Goal: Book appointment/travel/reservation

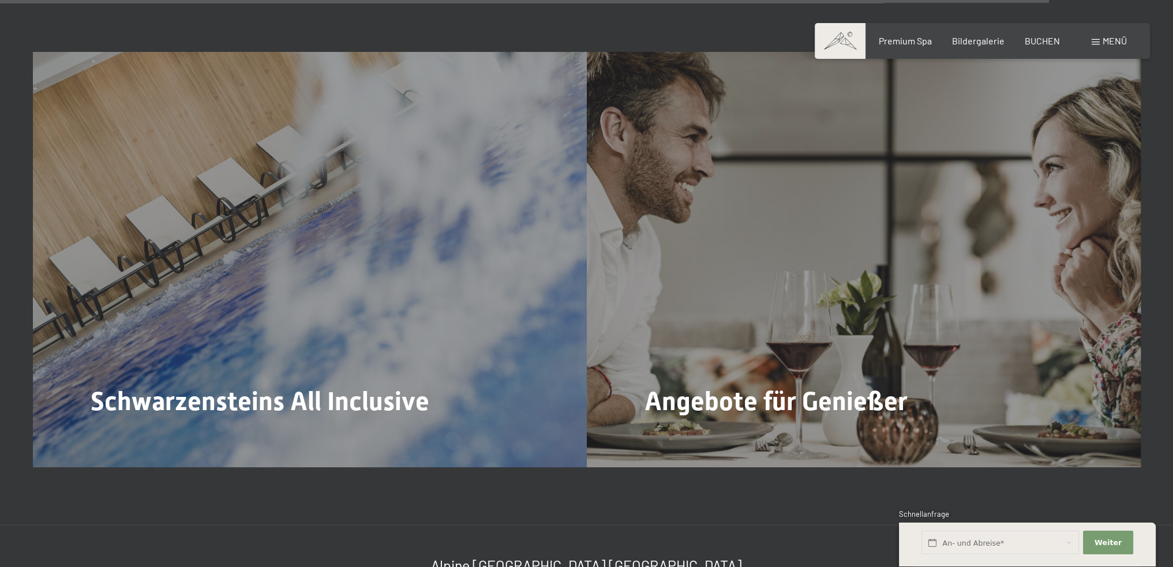
scroll to position [5386, 0]
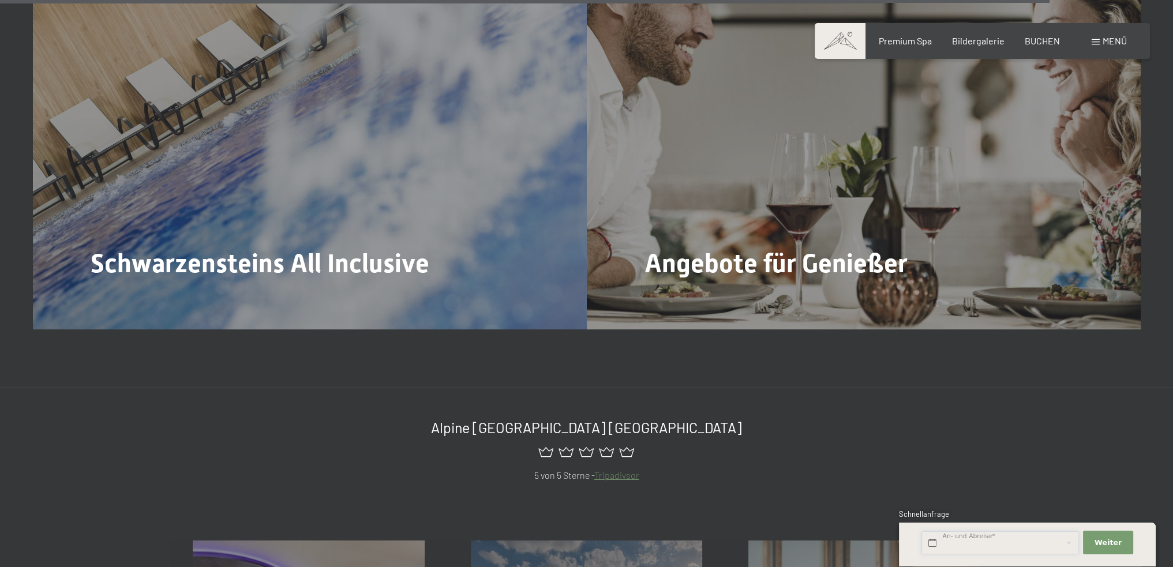
click at [1004, 546] on input "text" at bounding box center [1001, 544] width 158 height 24
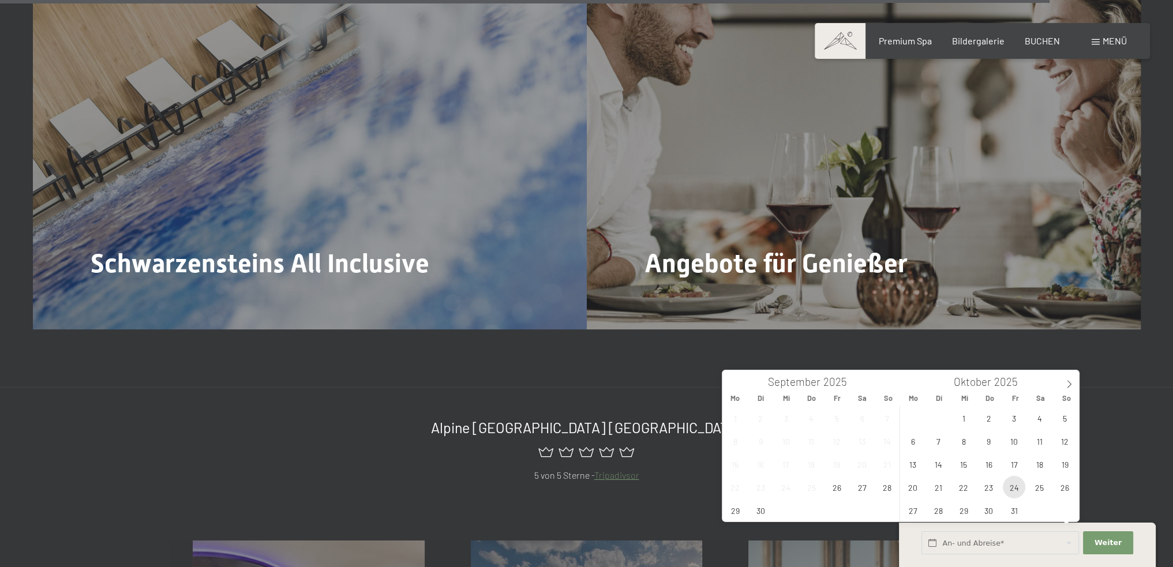
click at [1017, 489] on span "24" at bounding box center [1014, 487] width 23 height 23
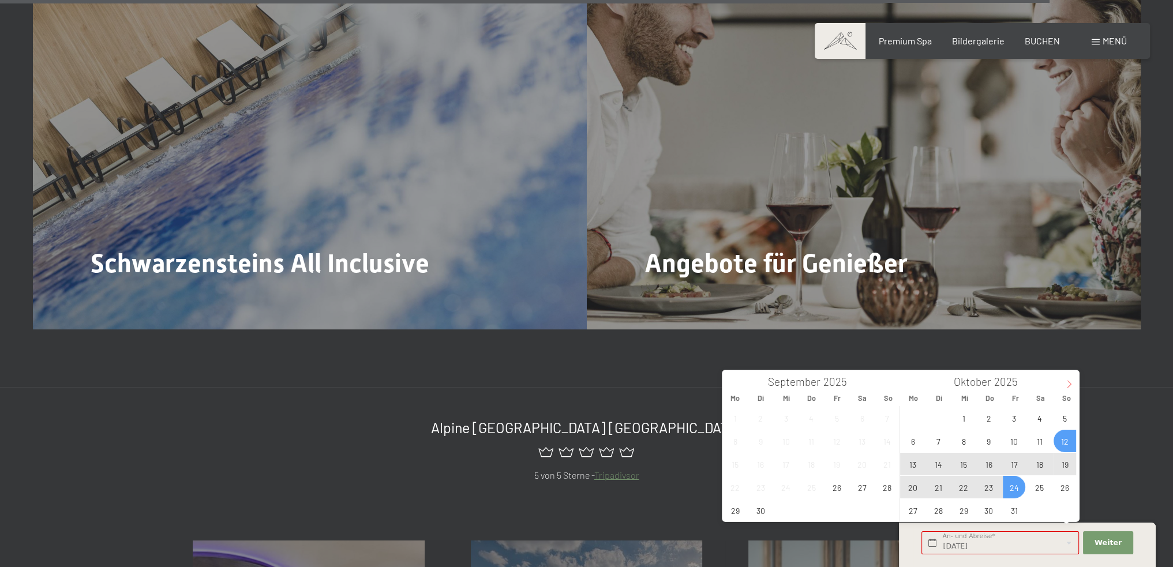
click at [1072, 377] on span at bounding box center [1070, 381] width 20 height 20
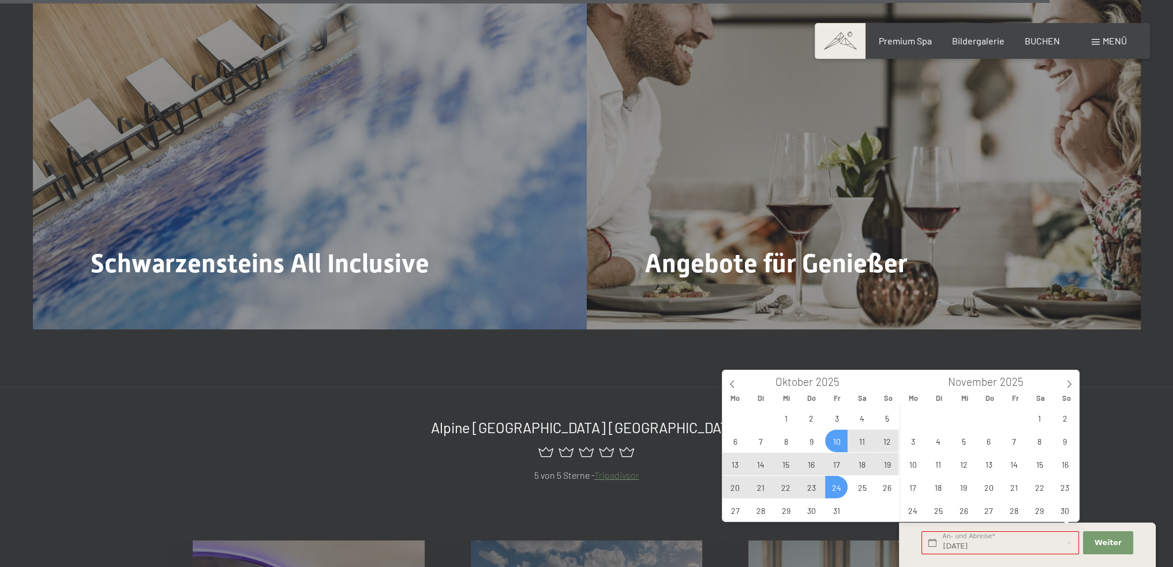
click at [839, 444] on span "10" at bounding box center [836, 441] width 23 height 23
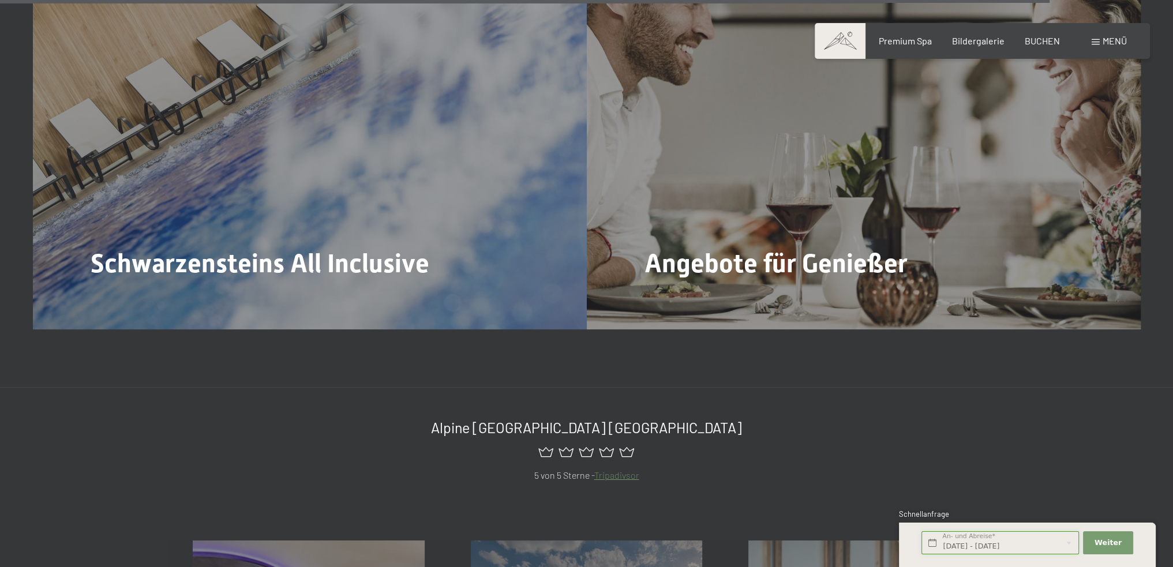
click at [1018, 542] on input "[DATE] - [DATE]" at bounding box center [1001, 544] width 158 height 24
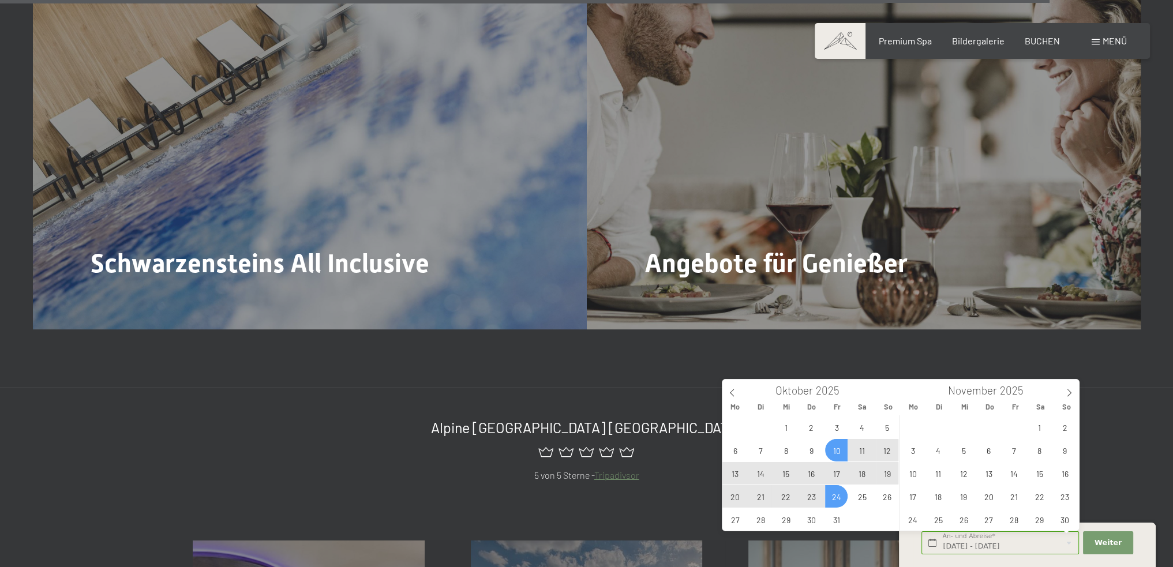
click at [840, 448] on span "10" at bounding box center [836, 450] width 23 height 23
click at [884, 448] on span "12" at bounding box center [887, 450] width 23 height 23
type input "[DATE] - So. [DATE]"
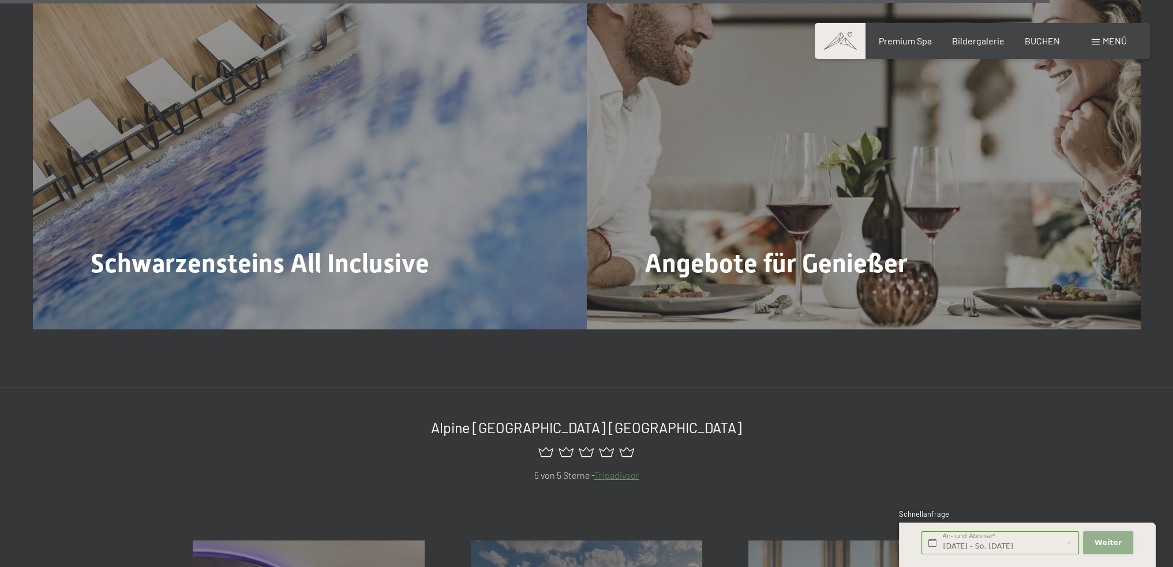
click at [1105, 538] on span "Weiter" at bounding box center [1108, 543] width 27 height 10
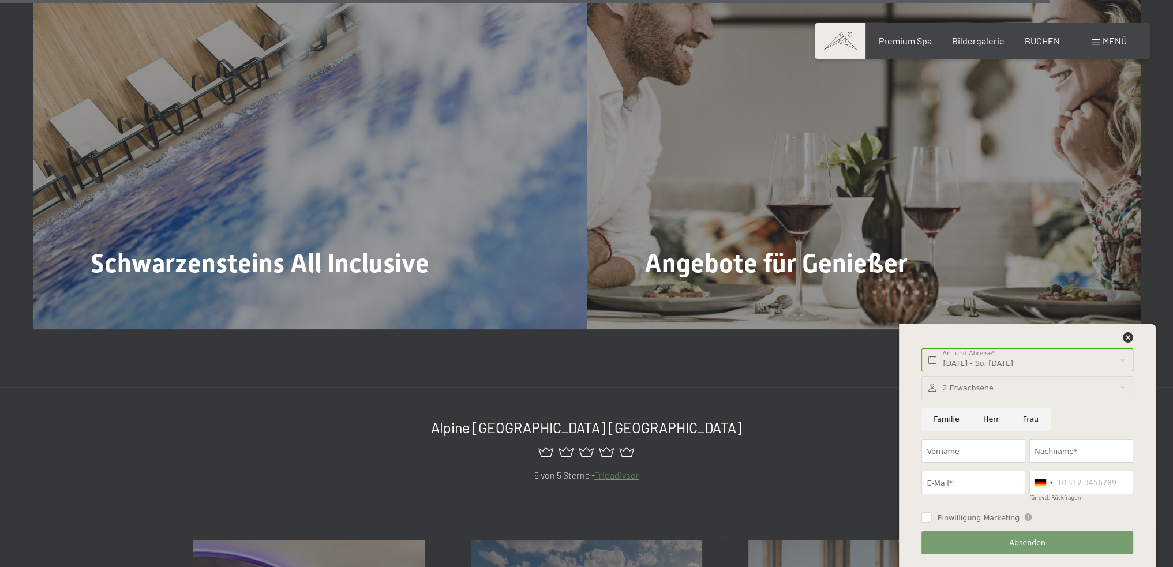
click at [987, 417] on input "Herr" at bounding box center [991, 420] width 40 height 24
radio input "true"
click at [1128, 333] on icon at bounding box center [1128, 337] width 10 height 10
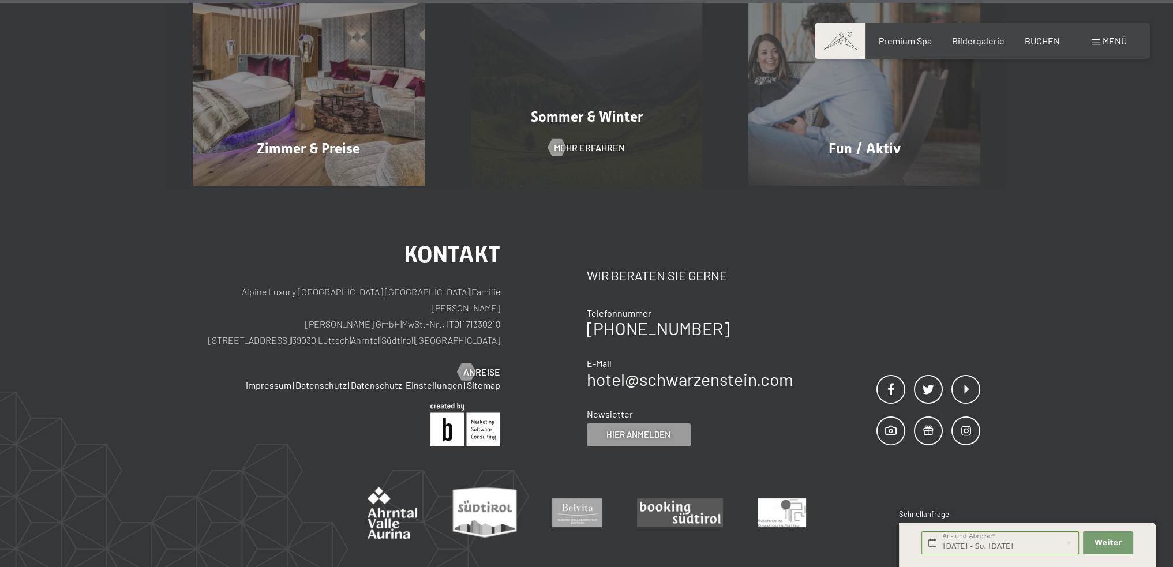
scroll to position [6072, 0]
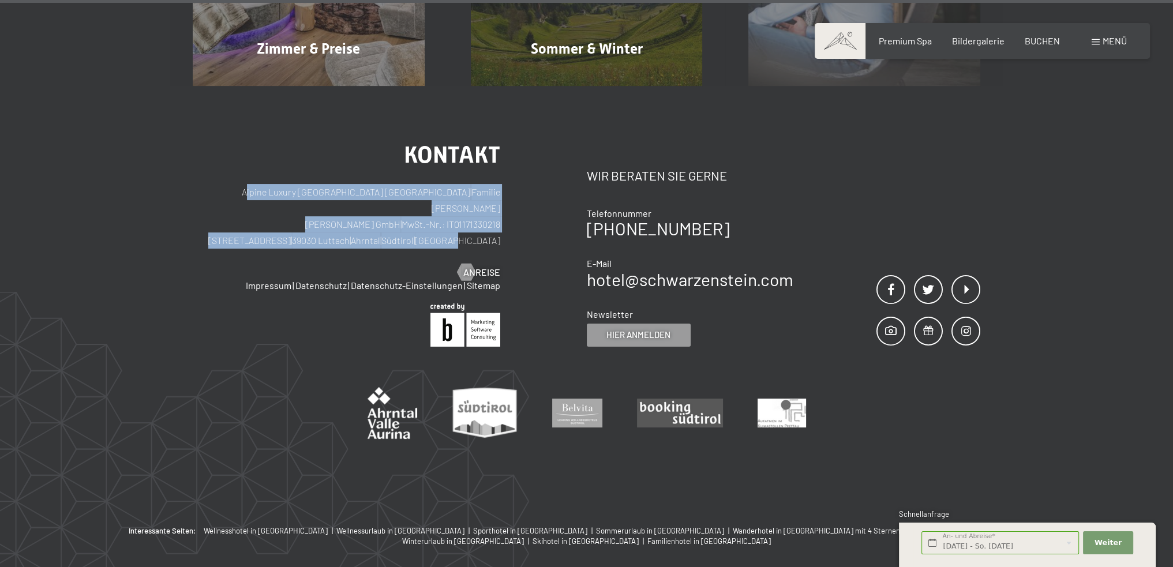
drag, startPoint x: 231, startPoint y: 140, endPoint x: 492, endPoint y: 108, distance: 262.8
click at [508, 163] on div "Kontakt Alpine Luxury SPA Resort SCHWARZENSTEIN | Familie [PERSON_NAME] [PERSON…" at bounding box center [390, 245] width 394 height 203
